Goal: Navigation & Orientation: Find specific page/section

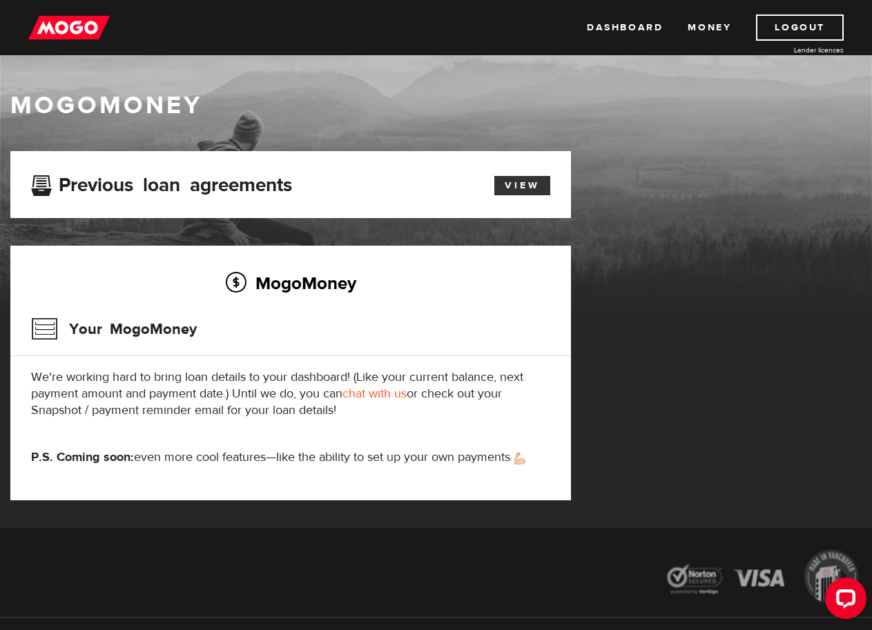
click at [507, 182] on link "View" at bounding box center [522, 185] width 56 height 19
click at [651, 31] on link "Dashboard" at bounding box center [625, 27] width 76 height 26
